Goal: Transaction & Acquisition: Purchase product/service

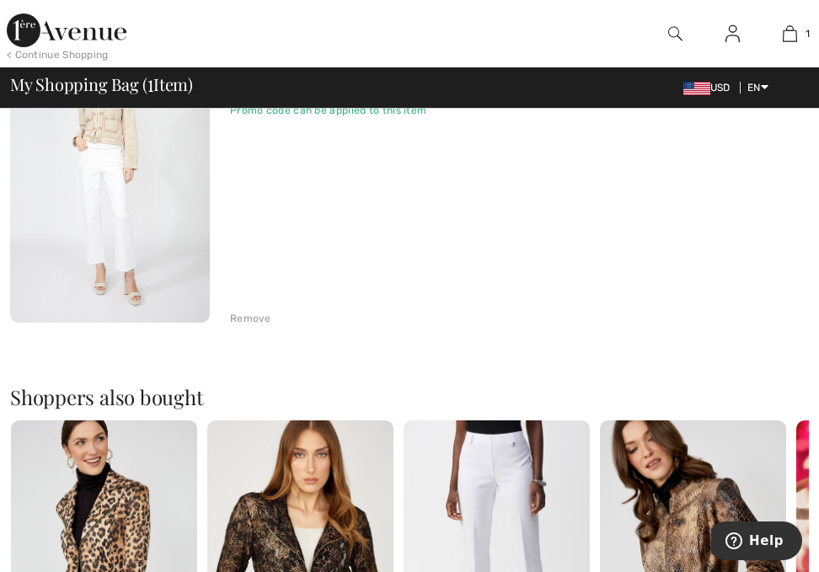
scroll to position [506, 0]
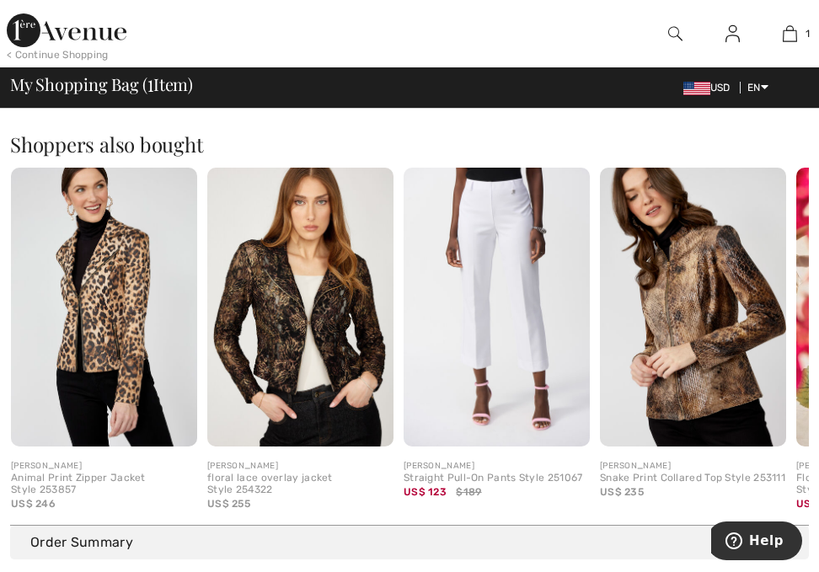
click at [293, 319] on img at bounding box center [300, 308] width 186 height 280
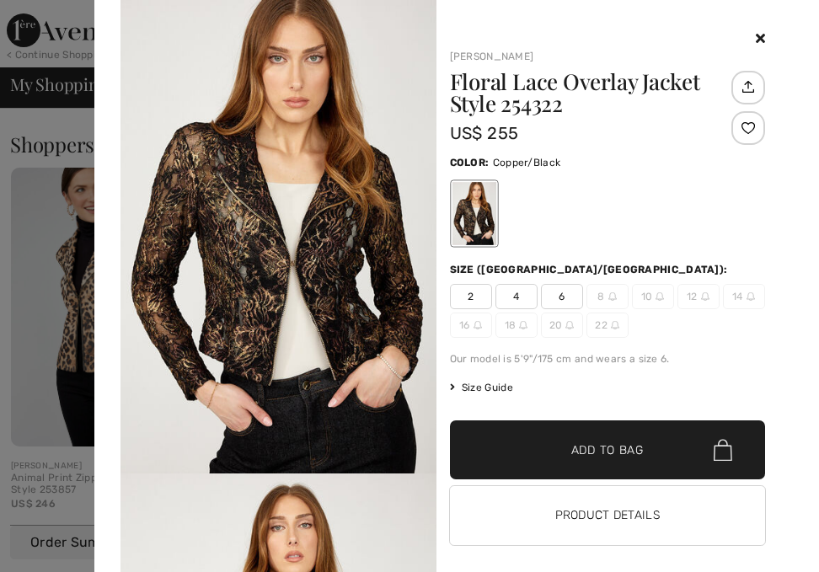
click at [556, 299] on span "6" at bounding box center [562, 296] width 42 height 25
click at [606, 446] on span "Add to Bag" at bounding box center [608, 451] width 72 height 18
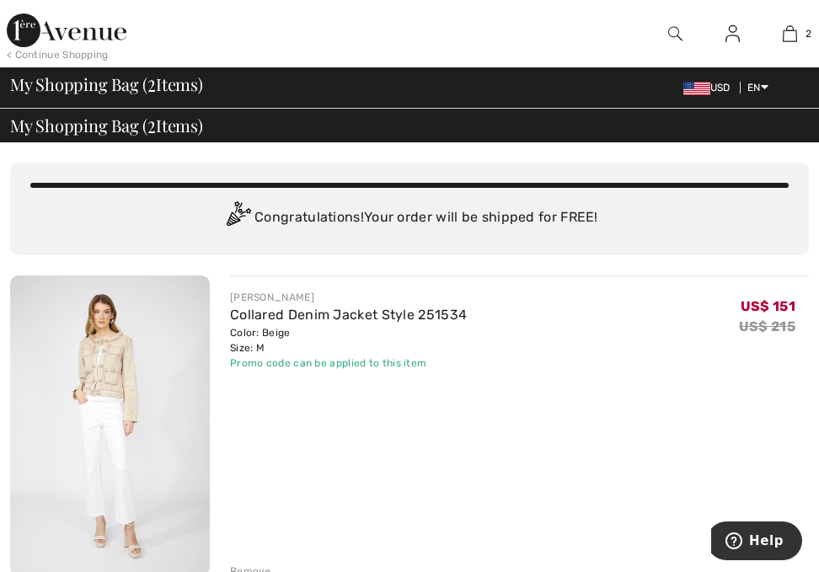
click at [302, 364] on div "Promo code can be applied to this item" at bounding box center [348, 363] width 237 height 15
click at [293, 341] on div "Color: Beige Size: M" at bounding box center [348, 340] width 237 height 30
click at [263, 86] on div "My Shopping Bag ( 2 Items) USD EN English Français" at bounding box center [409, 88] width 799 height 24
click at [787, 28] on img at bounding box center [790, 34] width 14 height 20
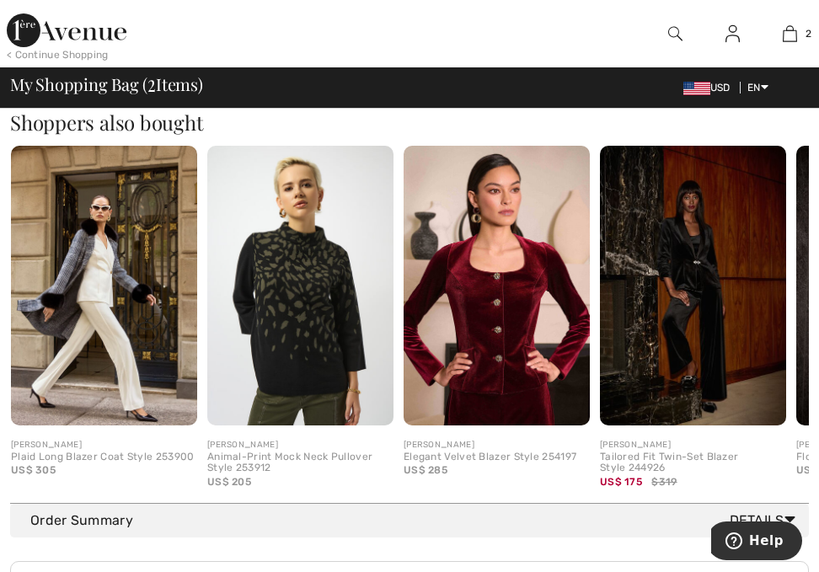
scroll to position [787, 0]
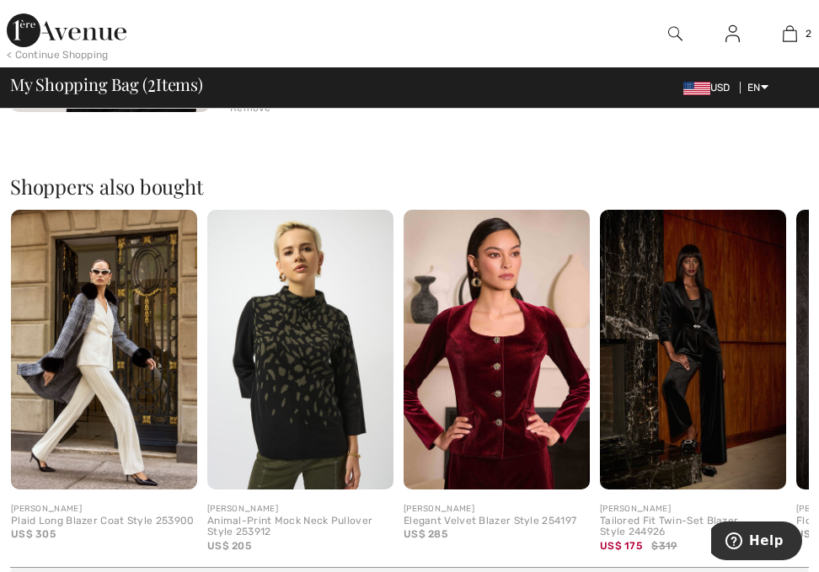
click at [147, 285] on img at bounding box center [104, 350] width 186 height 280
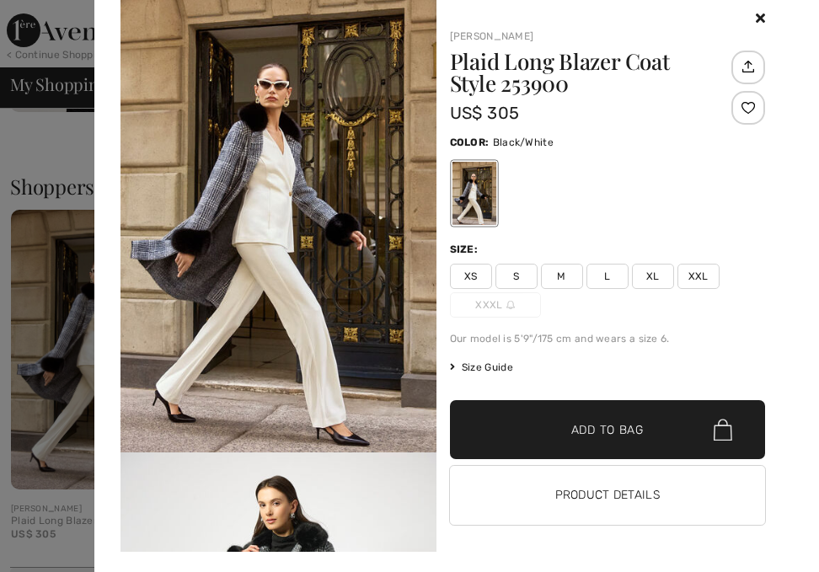
scroll to position [29, 0]
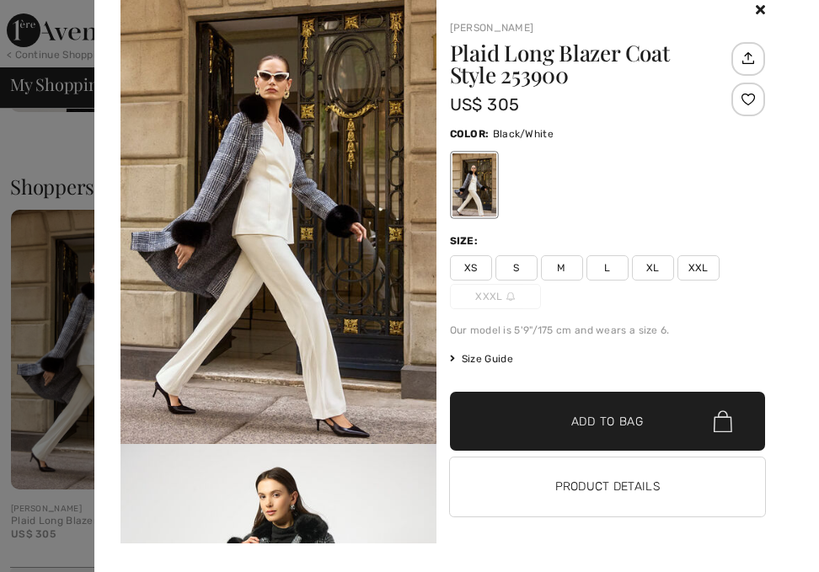
click at [577, 260] on div "XS S M L XL XXL XXXL" at bounding box center [608, 282] width 316 height 54
click at [564, 265] on span "M" at bounding box center [562, 267] width 42 height 25
click at [613, 486] on button "Product Details" at bounding box center [608, 487] width 316 height 59
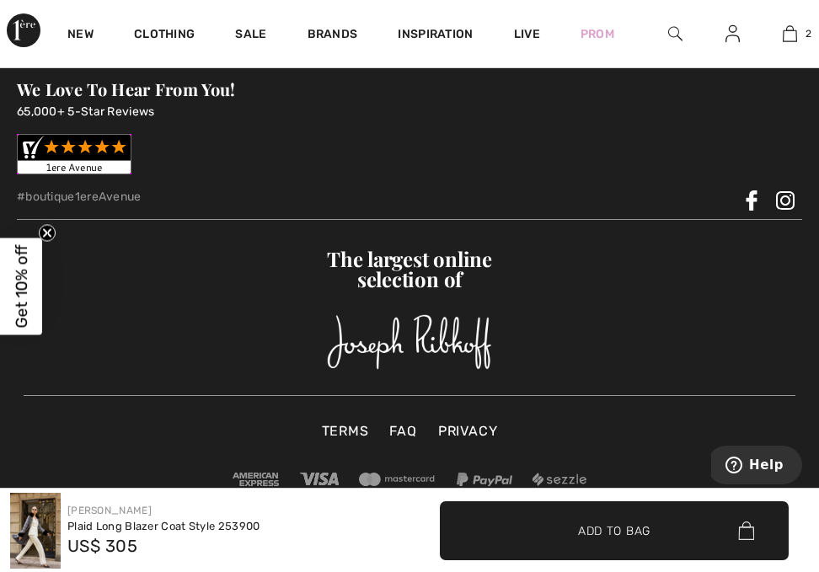
scroll to position [3567, 0]
click at [595, 520] on span "✔ Added to Bag Add to Bag" at bounding box center [614, 531] width 349 height 59
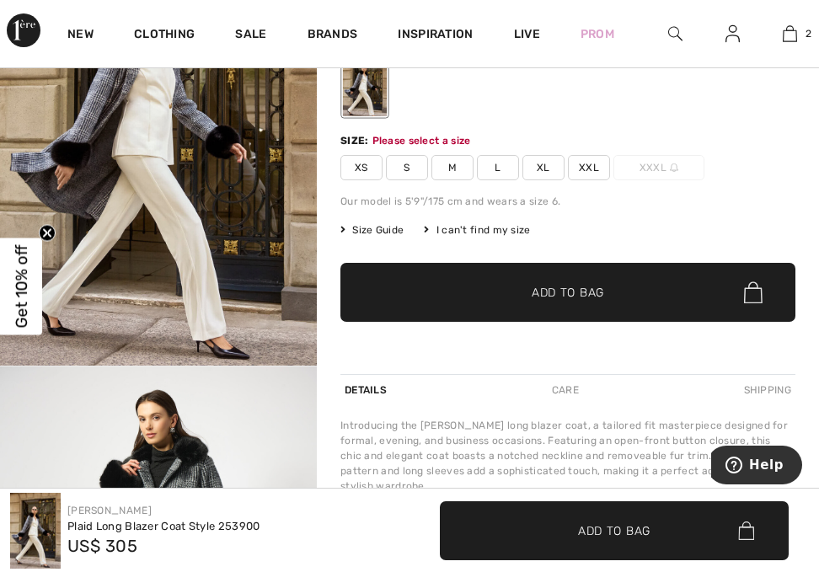
scroll to position [282, 0]
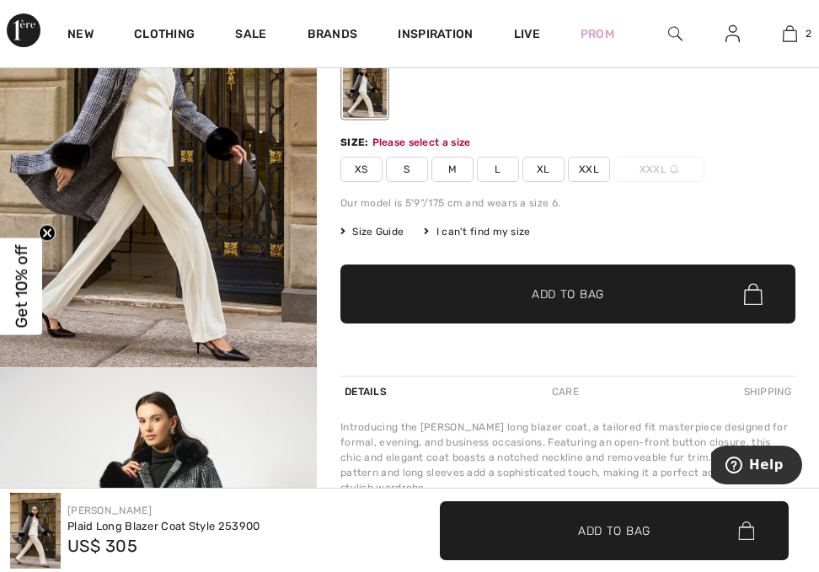
click at [583, 533] on span "Add to Bag" at bounding box center [614, 531] width 72 height 18
click at [501, 174] on span "L" at bounding box center [498, 169] width 42 height 25
click at [562, 533] on span "✔ Added to Bag" at bounding box center [589, 531] width 103 height 18
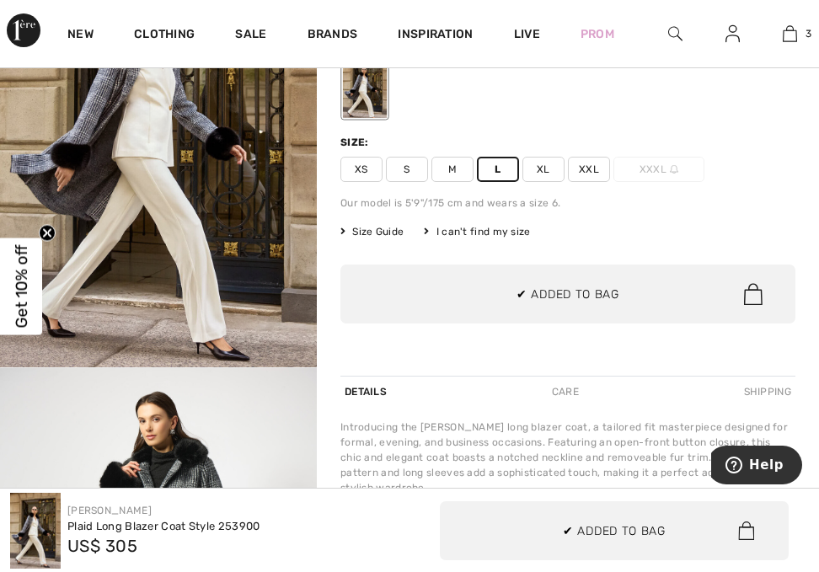
scroll to position [0, 0]
click at [579, 534] on span "✔ Added to Bag" at bounding box center [614, 531] width 103 height 18
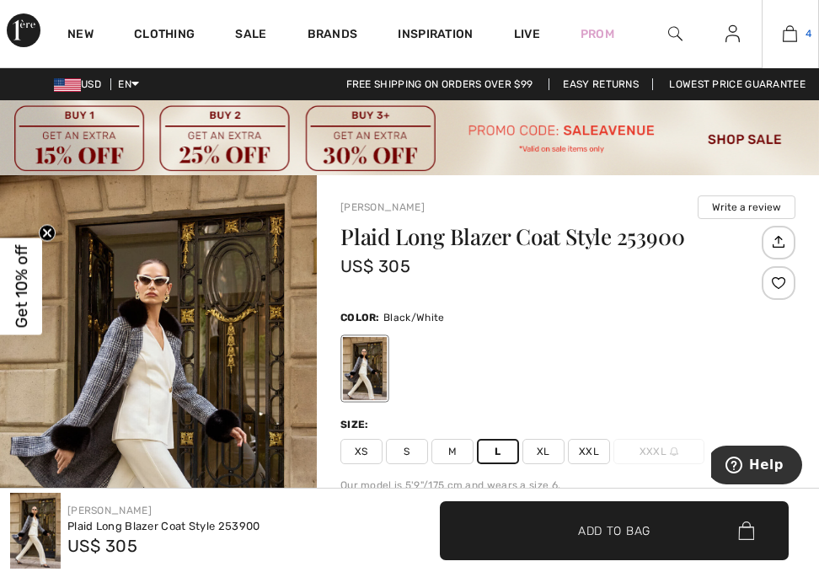
click at [796, 30] on img at bounding box center [790, 34] width 14 height 20
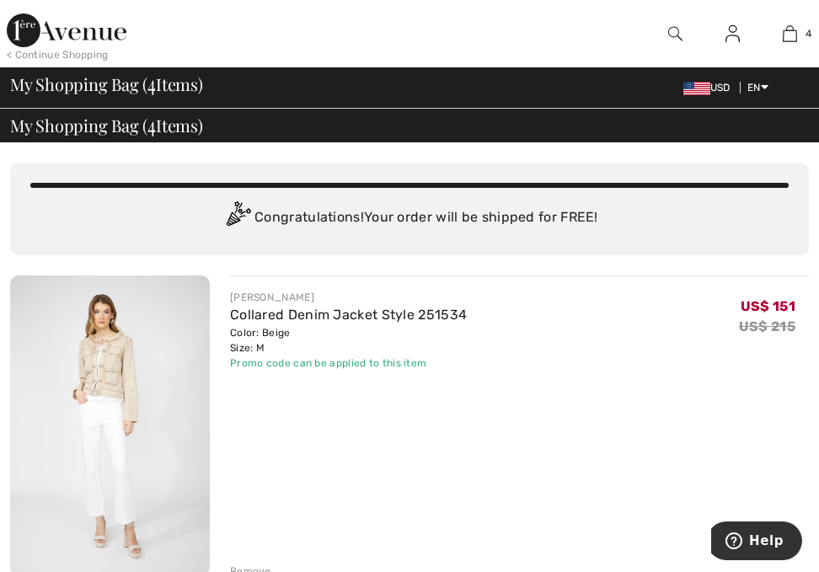
click at [478, 212] on div "Congratulations! Your order will be shipped for FREE!" at bounding box center [409, 218] width 759 height 34
drag, startPoint x: 85, startPoint y: 122, endPoint x: 165, endPoint y: 180, distance: 99.0
click at [85, 124] on span "My Shopping Bag ( 4 Items)" at bounding box center [106, 125] width 193 height 17
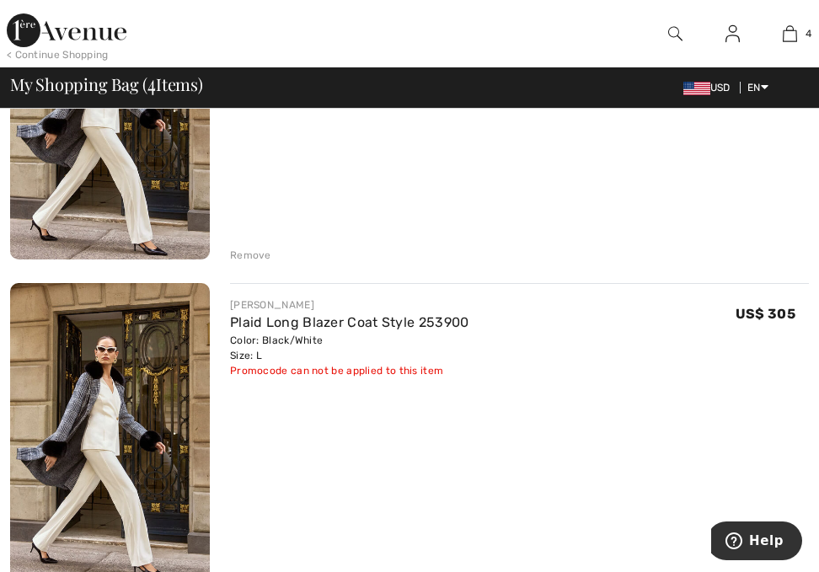
scroll to position [843, 0]
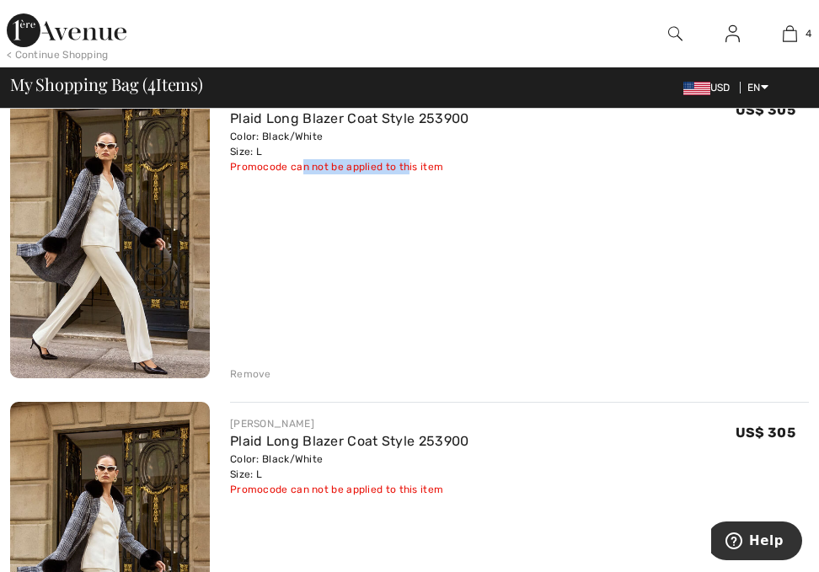
drag, startPoint x: 407, startPoint y: 166, endPoint x: 303, endPoint y: 164, distance: 104.5
click at [303, 164] on div "Promocode can not be applied to this item" at bounding box center [349, 166] width 239 height 15
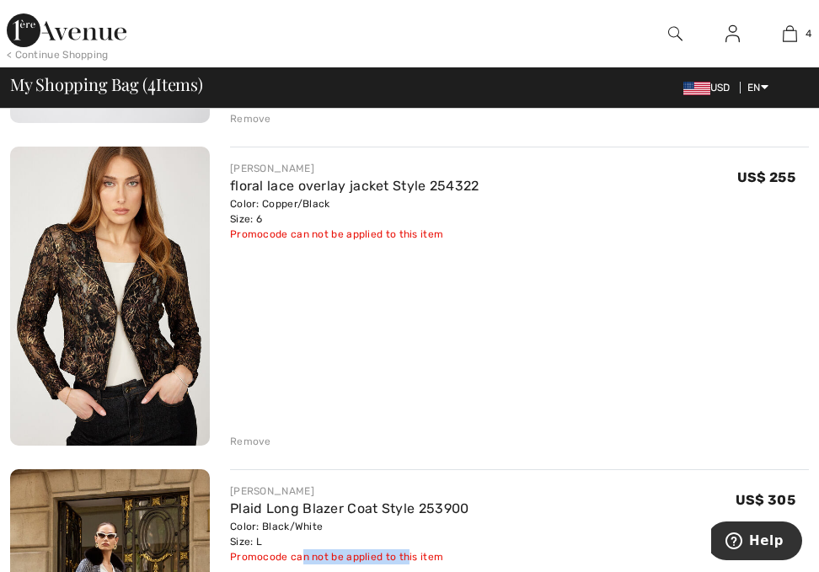
scroll to position [421, 0]
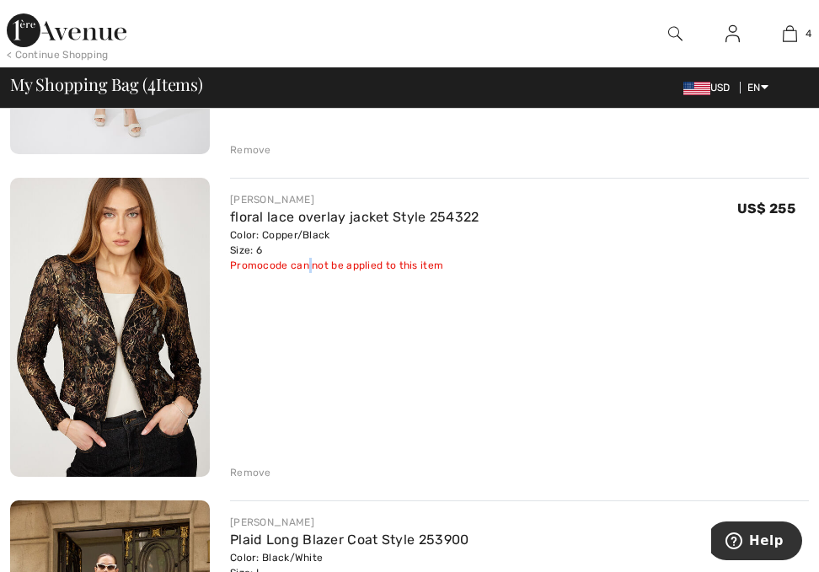
click at [305, 268] on div "Promocode can not be applied to this item" at bounding box center [355, 265] width 250 height 15
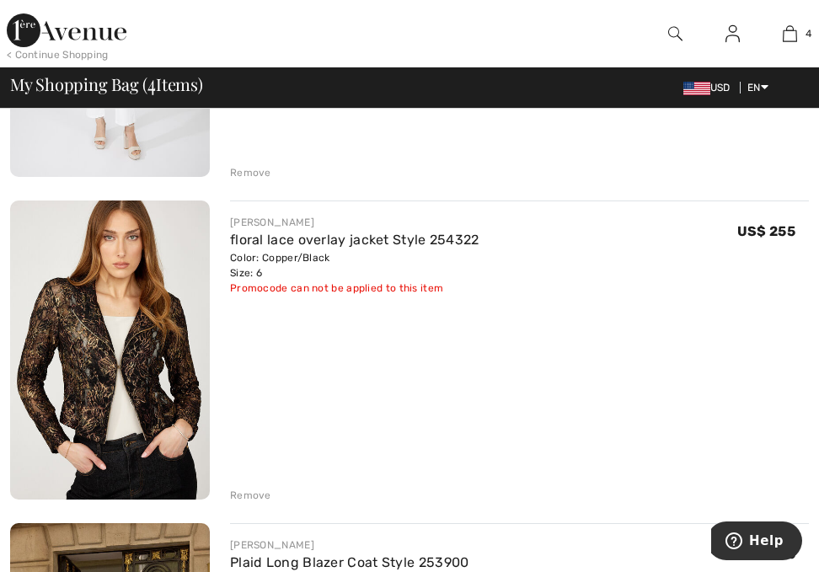
scroll to position [169, 0]
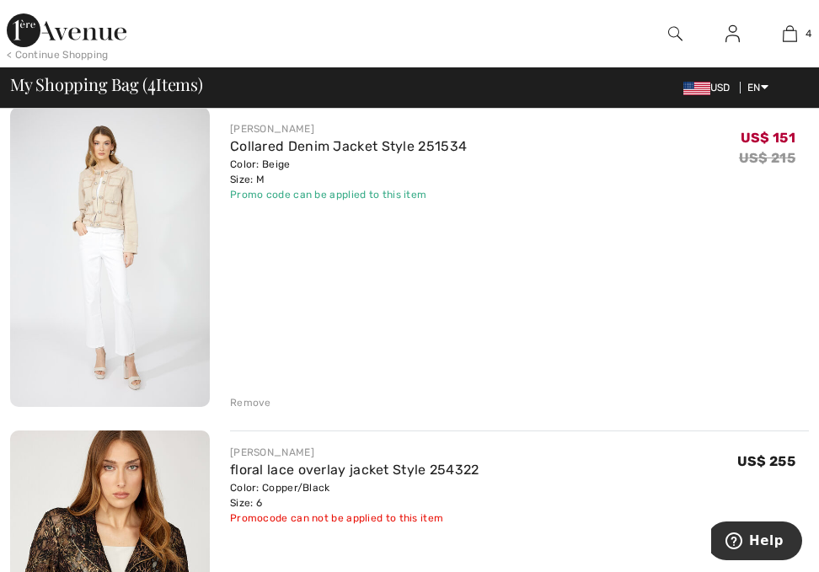
click at [285, 201] on div "Promo code can be applied to this item" at bounding box center [348, 194] width 237 height 15
click at [286, 198] on div "Promo code can be applied to this item" at bounding box center [348, 194] width 237 height 15
drag, startPoint x: 285, startPoint y: 196, endPoint x: 276, endPoint y: 195, distance: 8.6
click at [284, 196] on div "Promo code can be applied to this item" at bounding box center [348, 194] width 237 height 15
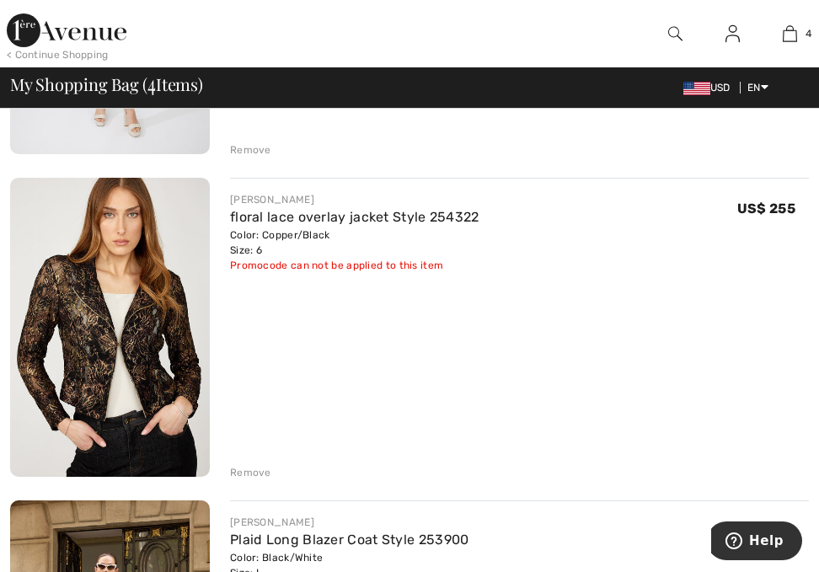
scroll to position [253, 0]
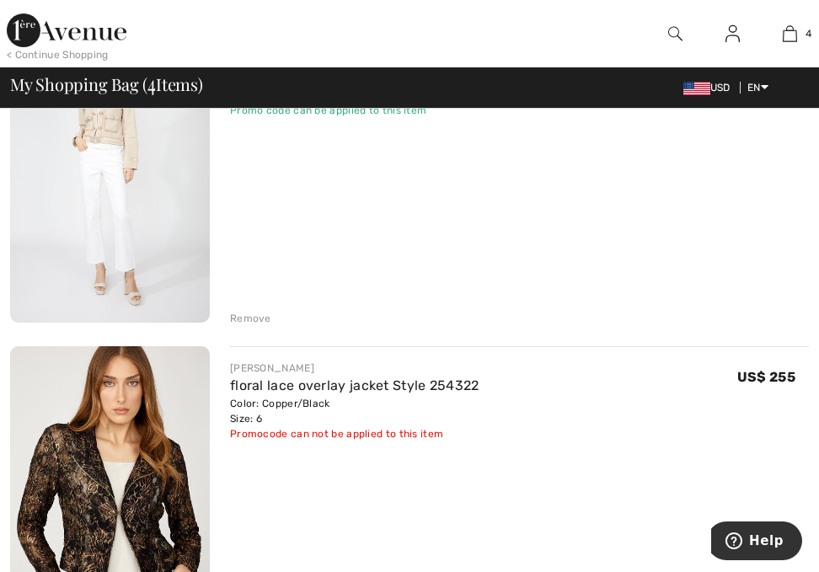
click at [242, 317] on div "Remove" at bounding box center [250, 318] width 41 height 15
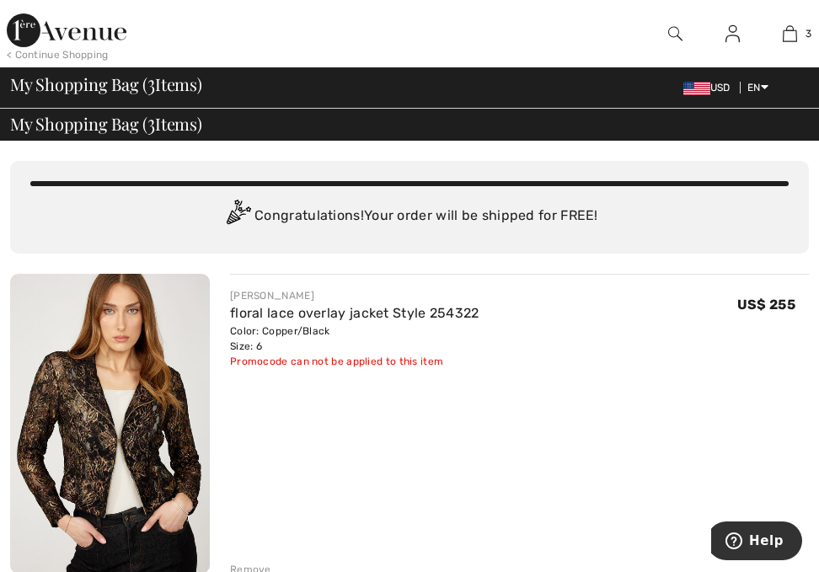
scroll to position [0, 0]
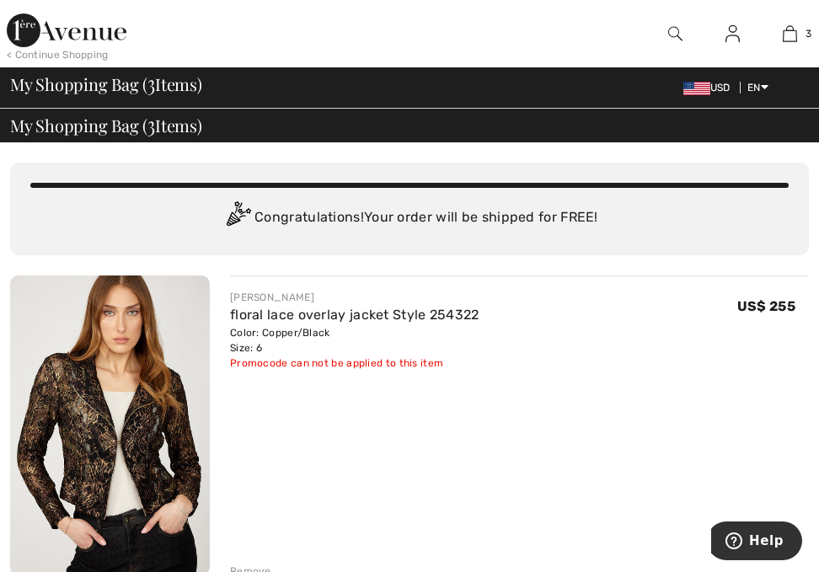
click at [397, 210] on div "Congratulations! Your order will be shipped for FREE!" at bounding box center [409, 218] width 759 height 34
drag, startPoint x: 395, startPoint y: 233, endPoint x: 398, endPoint y: 251, distance: 18.8
drag, startPoint x: 398, startPoint y: 251, endPoint x: 362, endPoint y: 241, distance: 36.8
click at [362, 241] on div "You are only US$ 0.00 away from FREE SHIPPING! Continue Shopping > Congratulati…" at bounding box center [409, 209] width 799 height 93
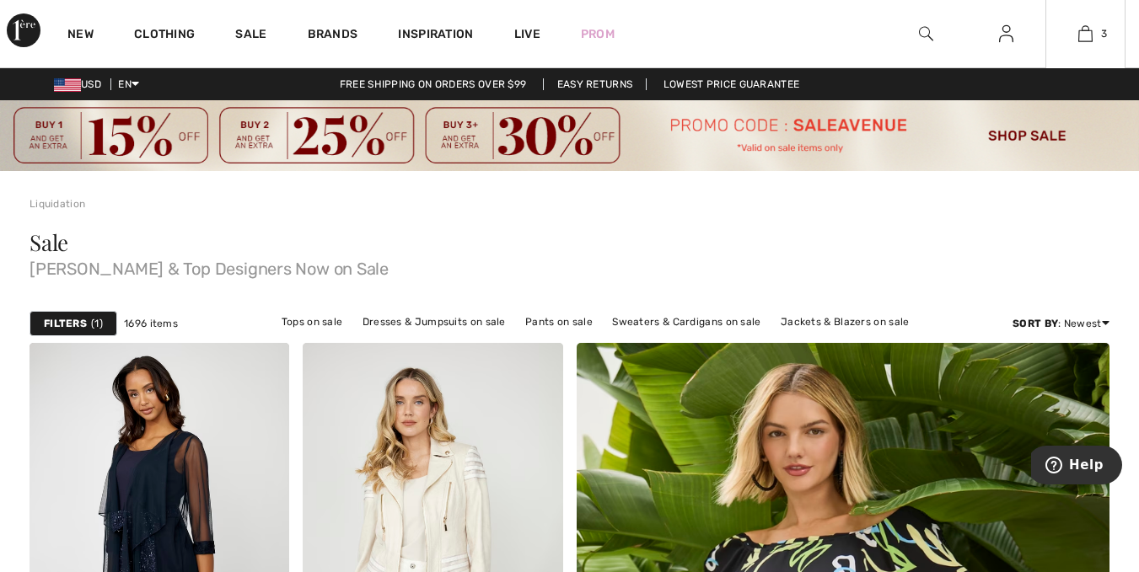
click at [1095, 44] on div "3 Added to Bag Frank Lyman Floral Lace Overlay Jacket Style 254322 US$ 255 Colo…" at bounding box center [1085, 33] width 80 height 67
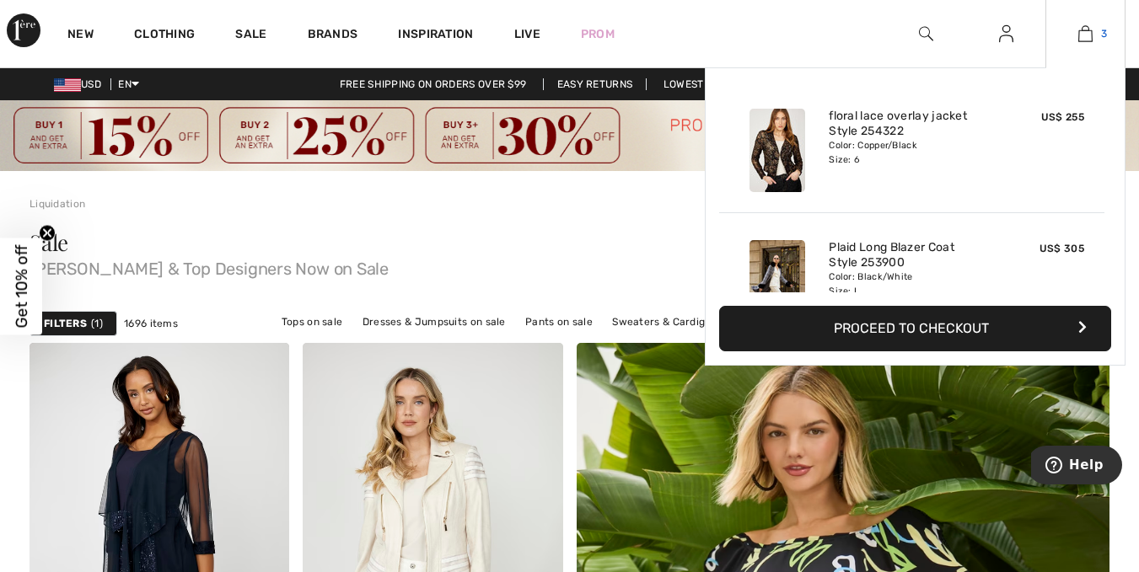
click at [1093, 31] on img at bounding box center [1085, 34] width 14 height 20
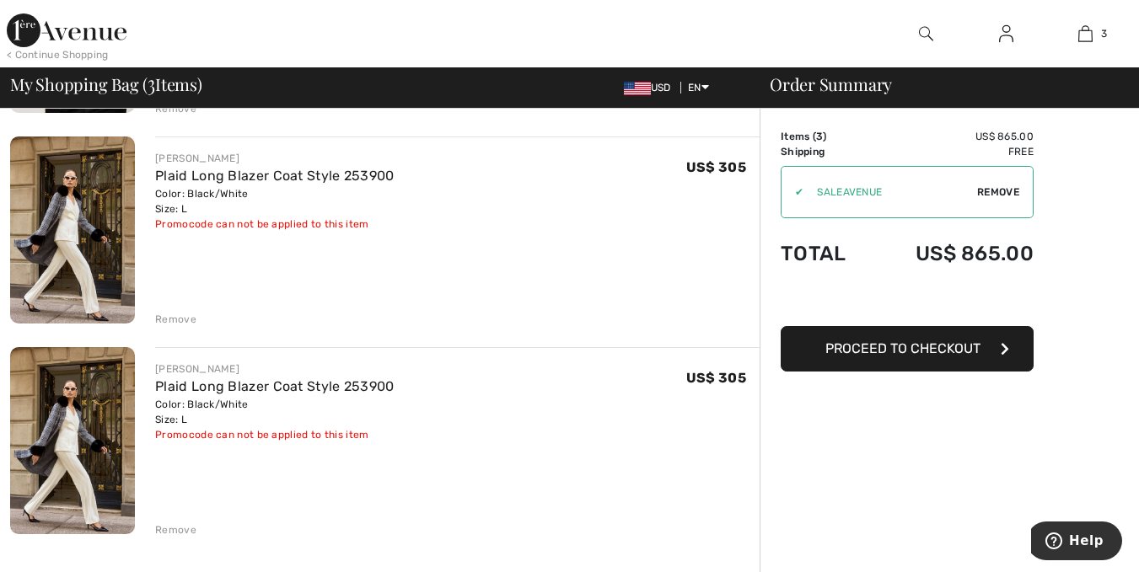
scroll to position [506, 0]
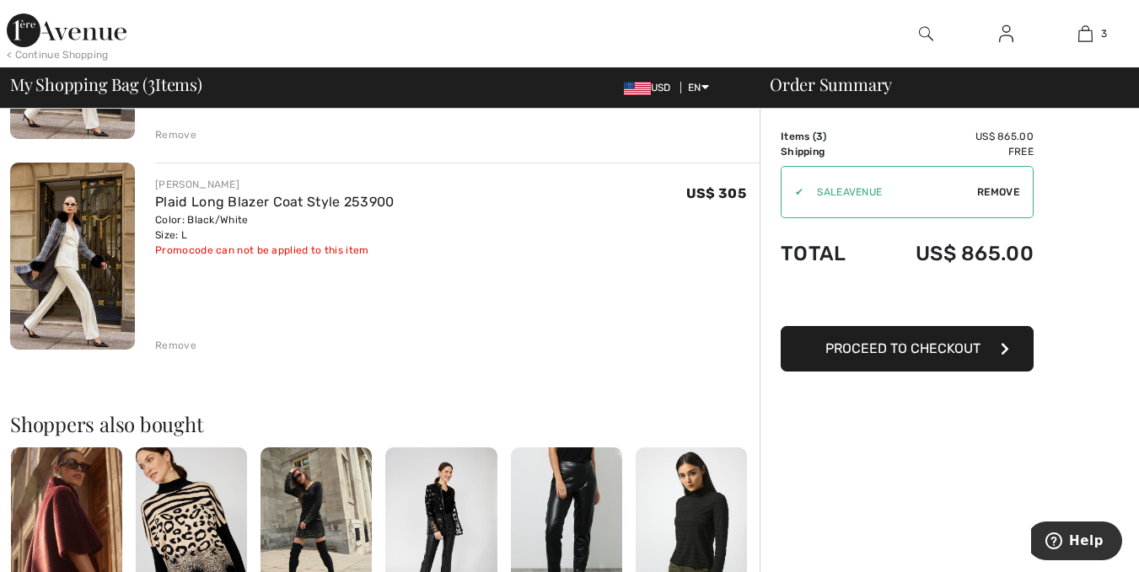
click at [922, 357] on button "Proceed to Checkout" at bounding box center [907, 349] width 253 height 46
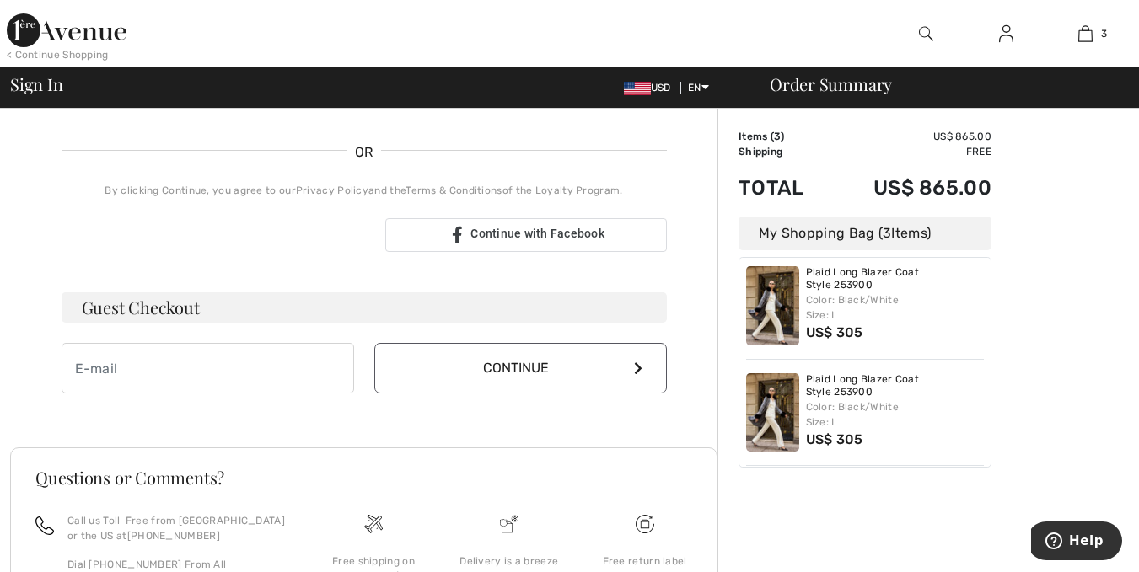
scroll to position [421, 0]
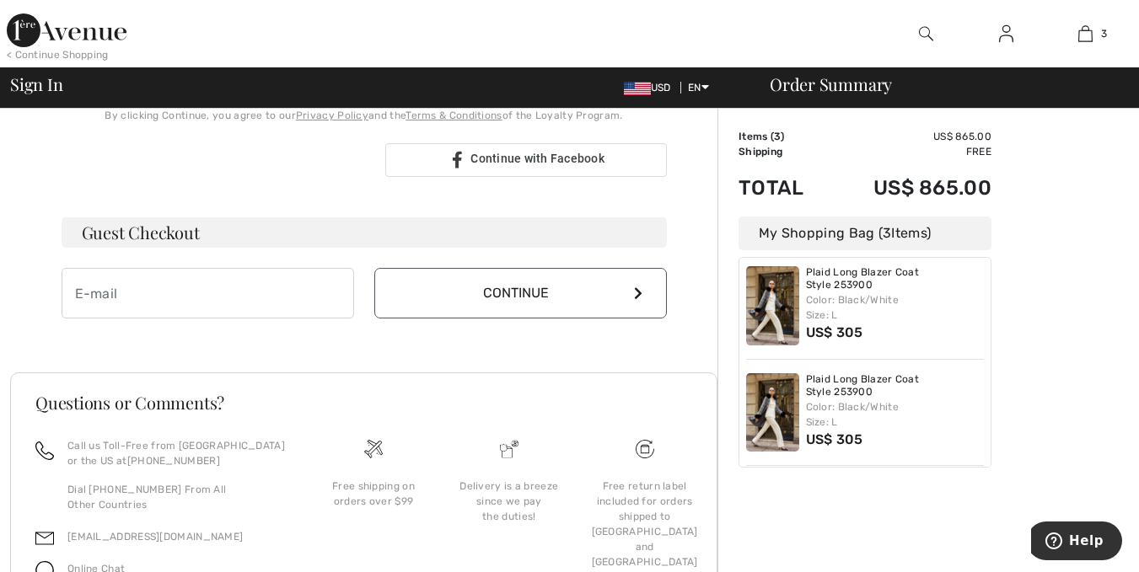
click at [1028, 325] on div "Order Summary Details Items ( 3 ) US$ 865.00 Promo code US$ 0.00 Shipping Free …" at bounding box center [927, 177] width 421 height 980
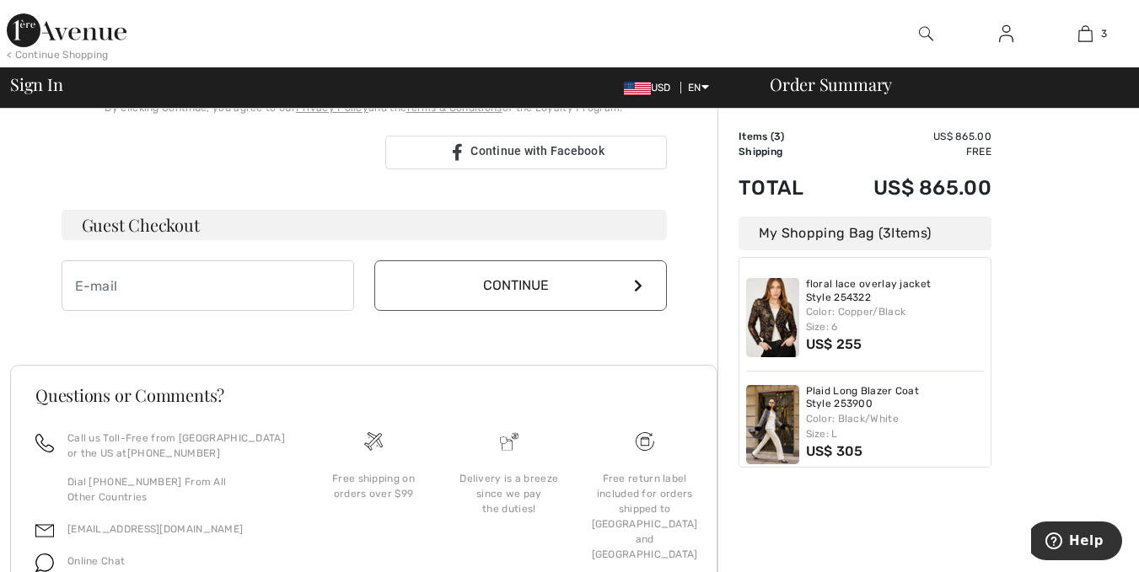
scroll to position [348, 0]
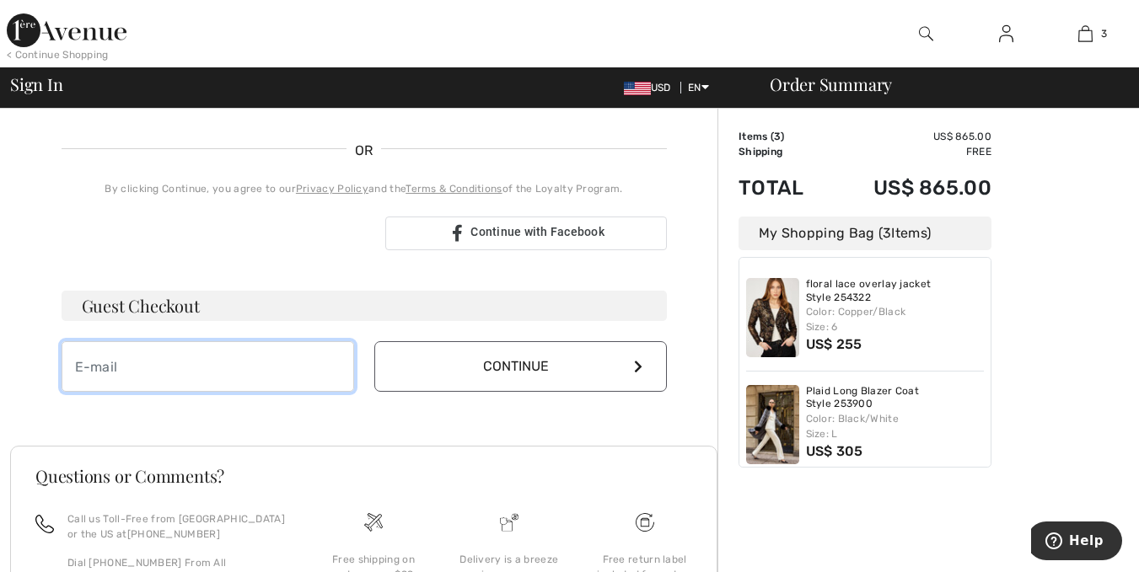
click at [229, 370] on input "email" at bounding box center [208, 366] width 293 height 51
click at [190, 369] on input "[EMAIL_ADDRESS][DOMAIN_NAME]" at bounding box center [208, 366] width 293 height 51
type input "[EMAIL_ADDRESS][DOMAIN_NAME]"
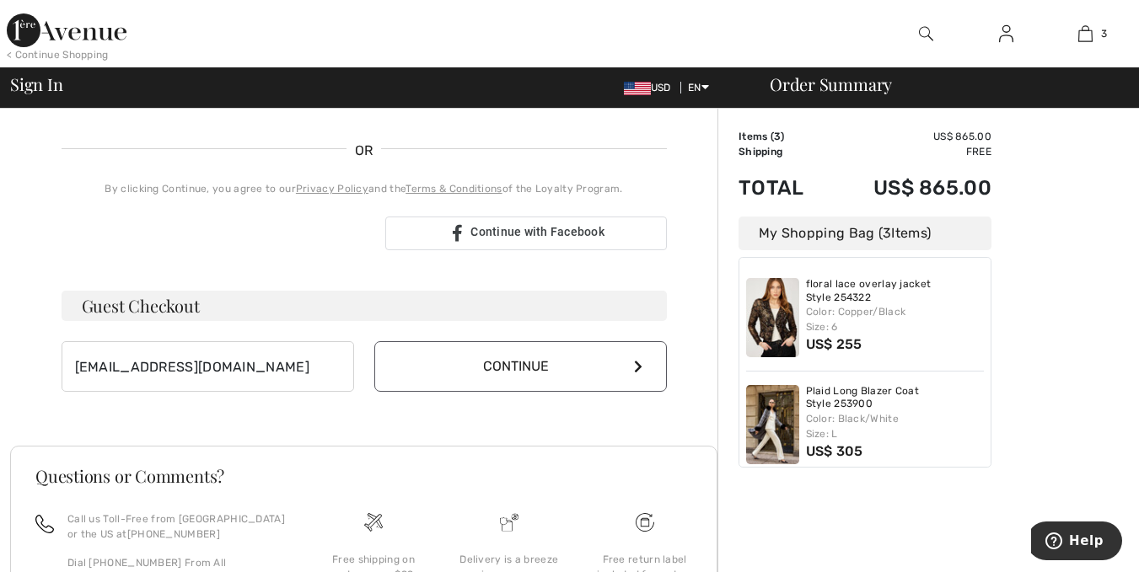
click at [556, 367] on button "Continue" at bounding box center [520, 366] width 293 height 51
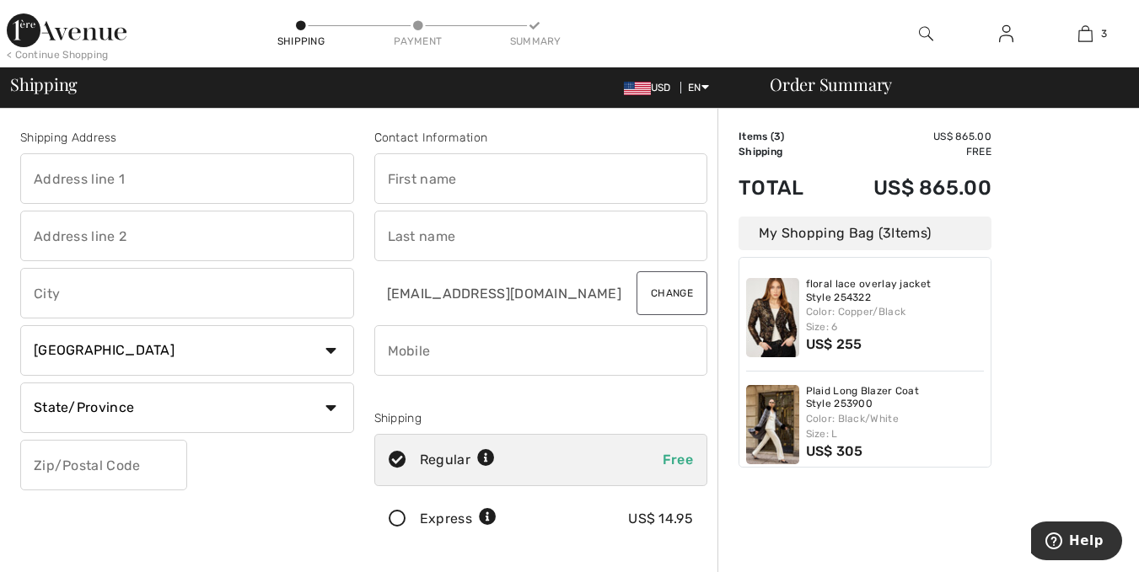
click at [234, 235] on input "text" at bounding box center [187, 236] width 334 height 51
click at [212, 289] on input "text" at bounding box center [187, 293] width 334 height 51
type input "doral"
type input "8359 nw 68th st"
select select "US"
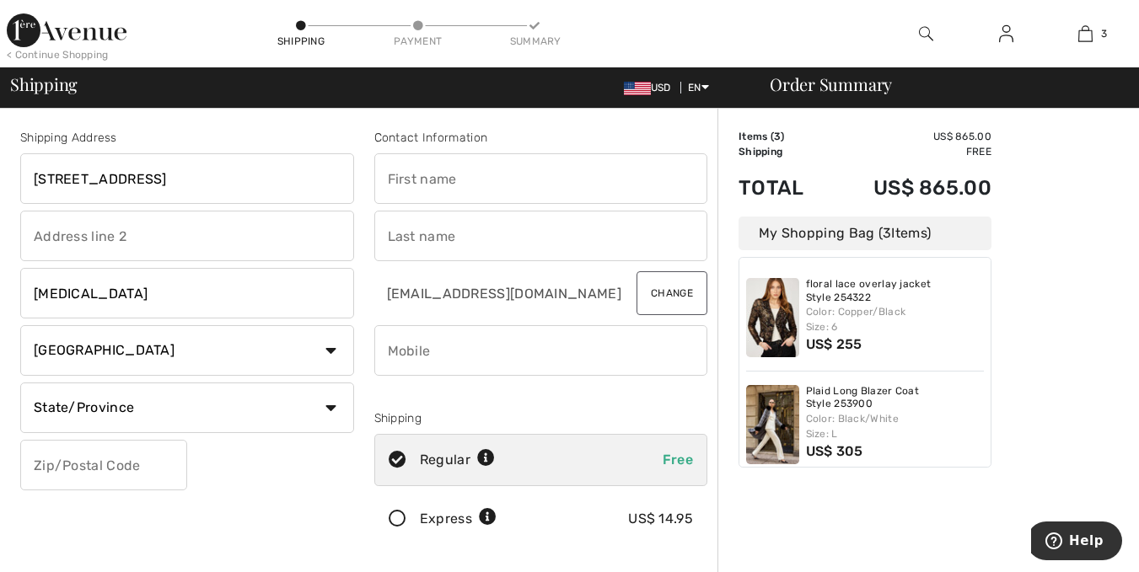
select select "FL"
type input "33172"
type input "miguel"
type input "3057965260"
click at [522, 169] on input "text" at bounding box center [541, 178] width 334 height 51
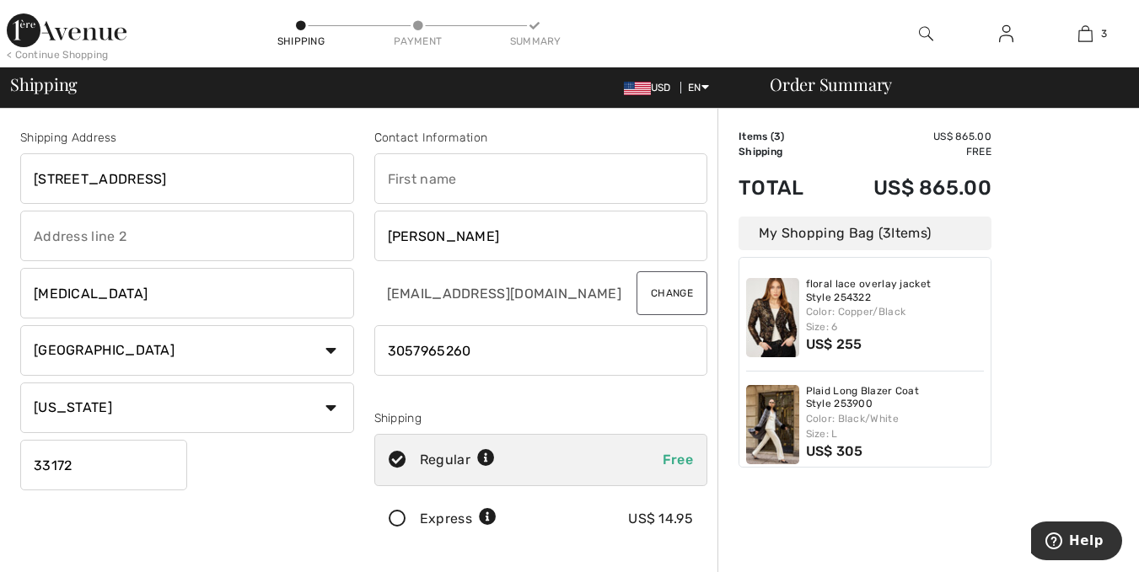
type input "daniel"
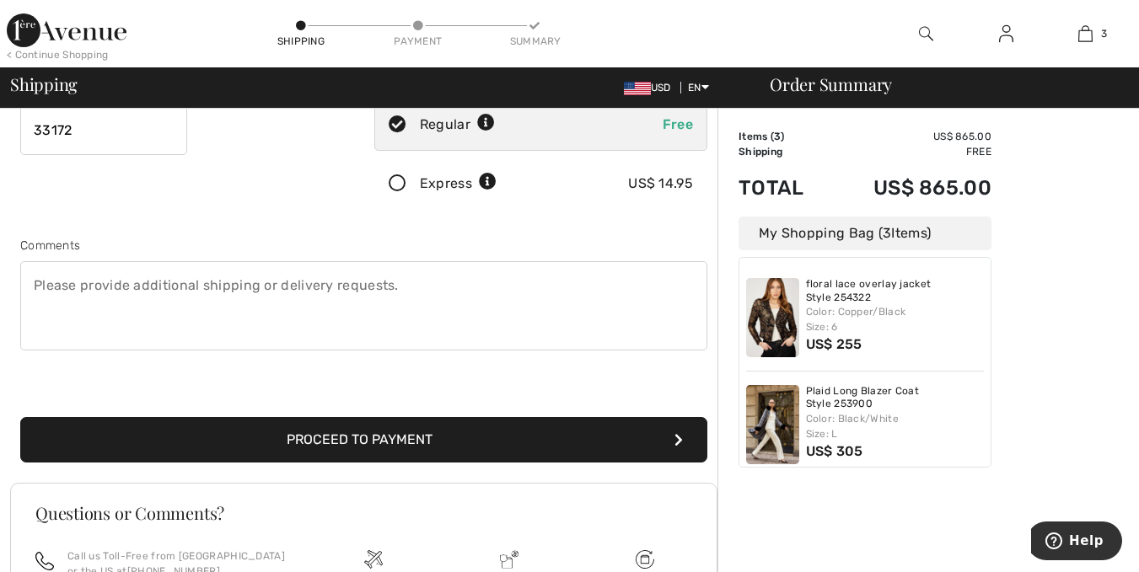
scroll to position [337, 0]
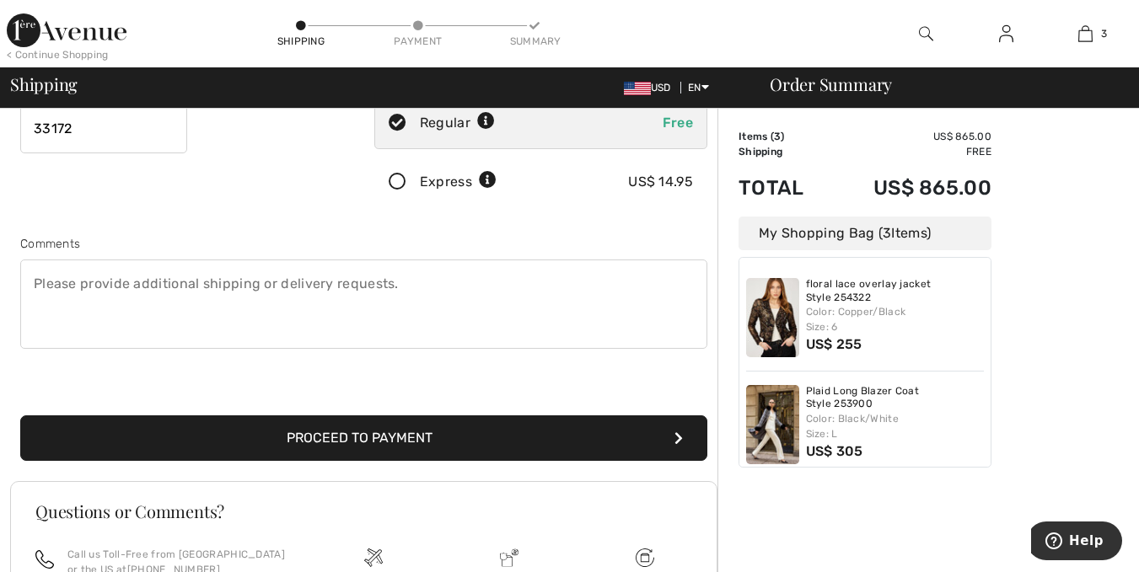
click at [372, 443] on button "Proceed to Payment" at bounding box center [363, 439] width 687 height 46
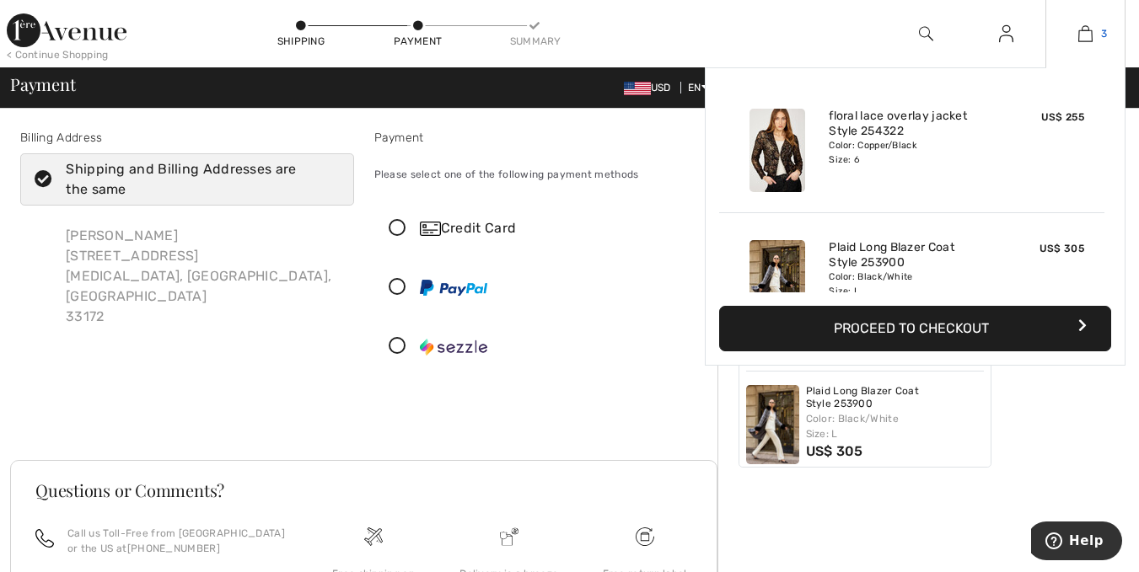
click at [1107, 33] on link "3" at bounding box center [1085, 34] width 78 height 20
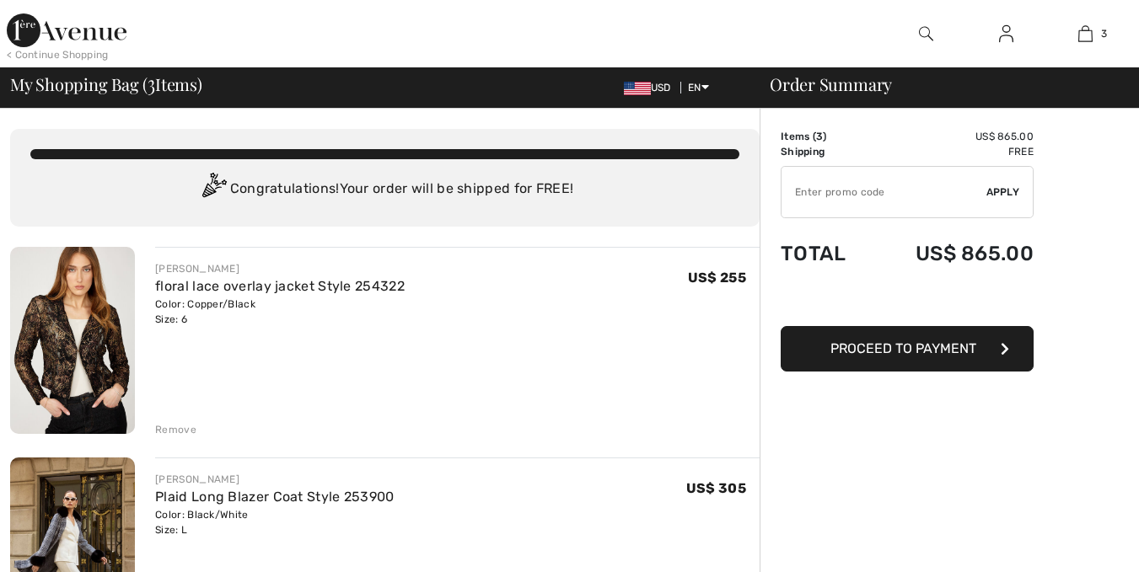
click at [843, 192] on input "TEXT" at bounding box center [883, 192] width 205 height 51
click at [835, 191] on input "TEXT" at bounding box center [883, 192] width 205 height 51
paste input "EXTRA20"
type input "EXTRA20"
click at [1014, 201] on div "✔ Apply Remove" at bounding box center [907, 192] width 253 height 52
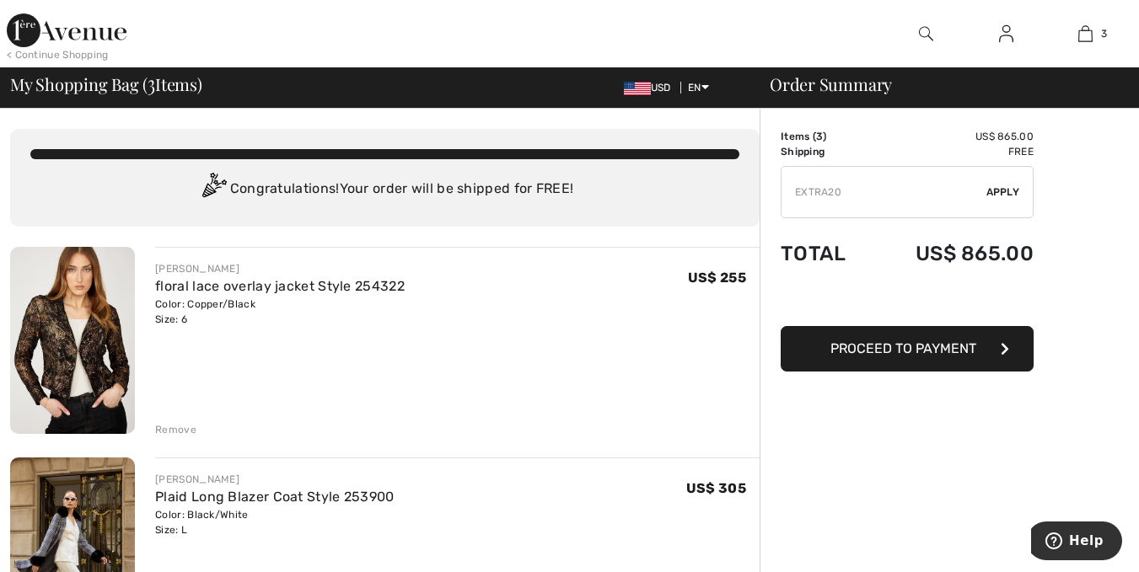
click at [1014, 198] on span "Apply" at bounding box center [1003, 192] width 34 height 15
